Goal: Transaction & Acquisition: Subscribe to service/newsletter

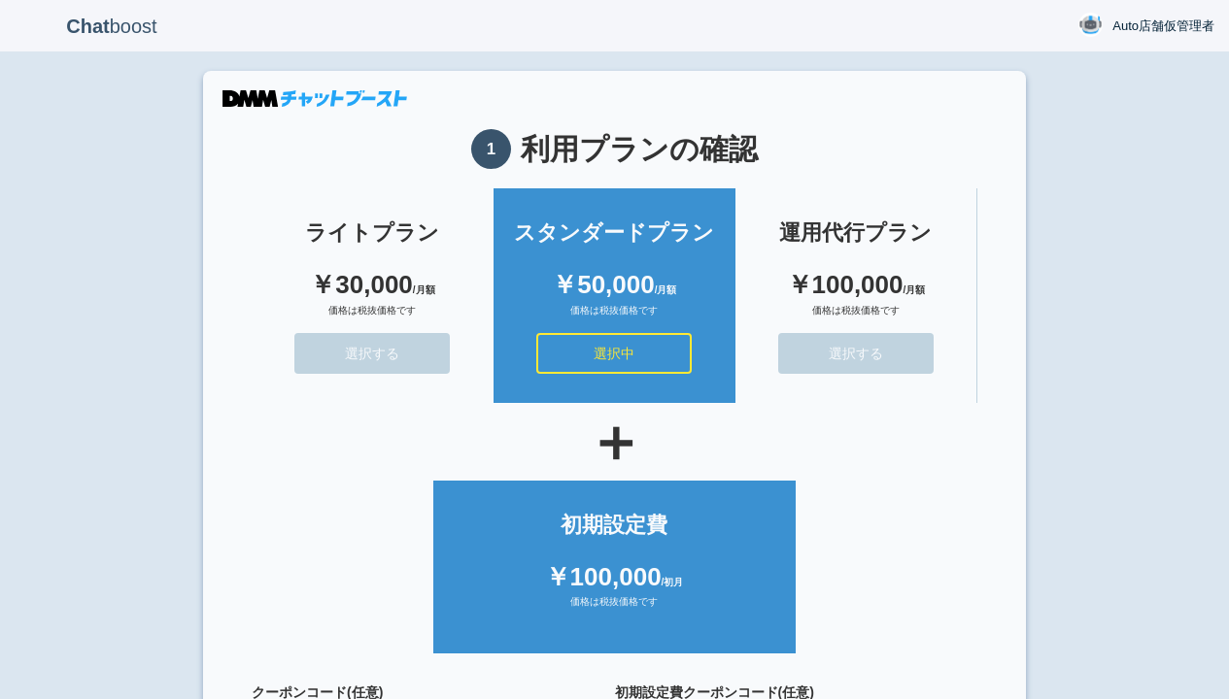
scroll to position [174, 0]
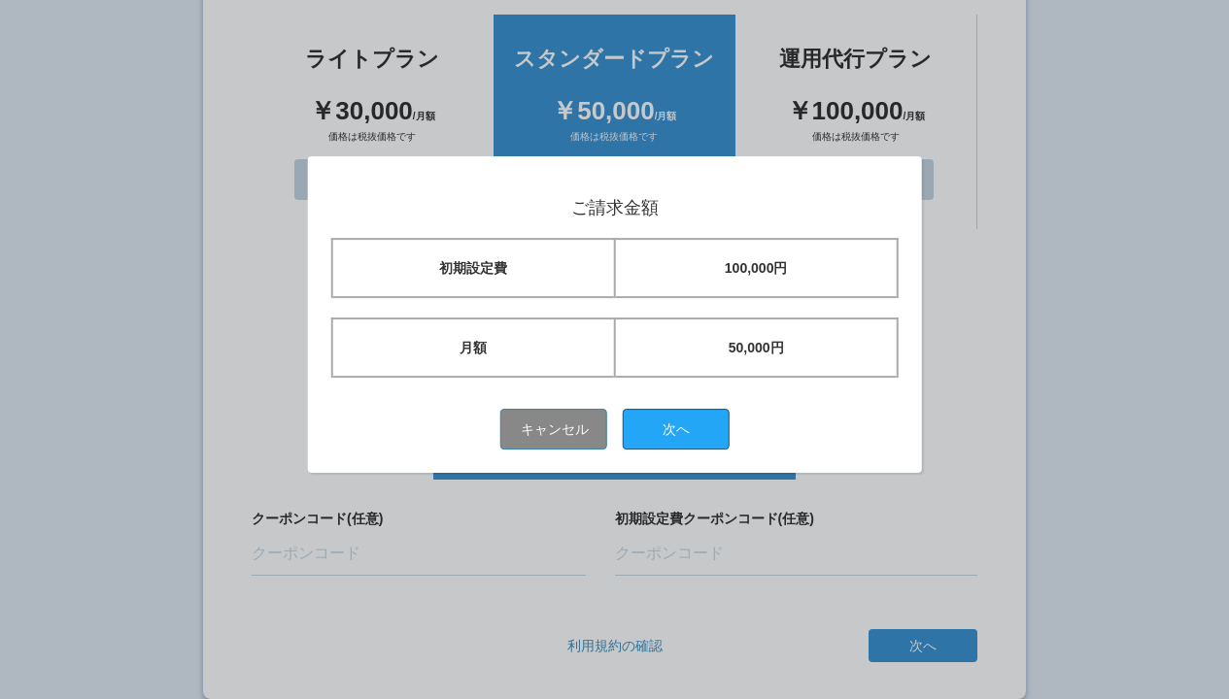
click at [683, 428] on button "次へ" at bounding box center [676, 429] width 107 height 41
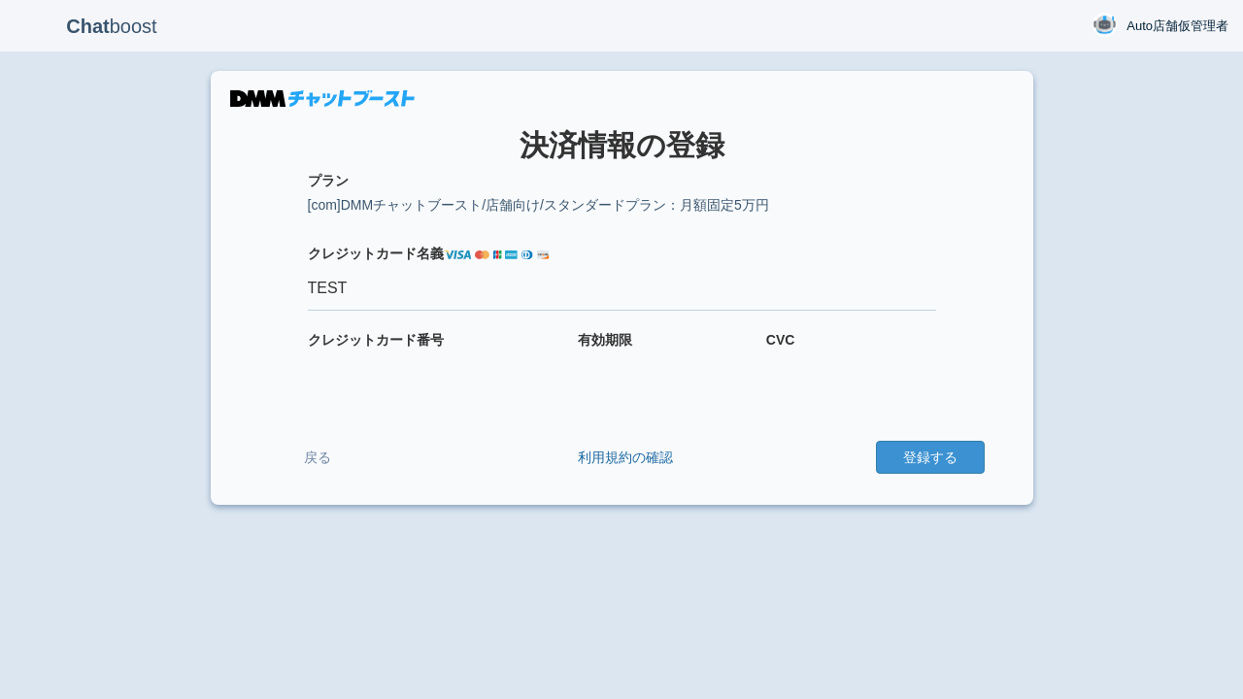
type input "TEST"
click at [929, 457] on button "登録する" at bounding box center [930, 457] width 109 height 33
